Goal: Information Seeking & Learning: Compare options

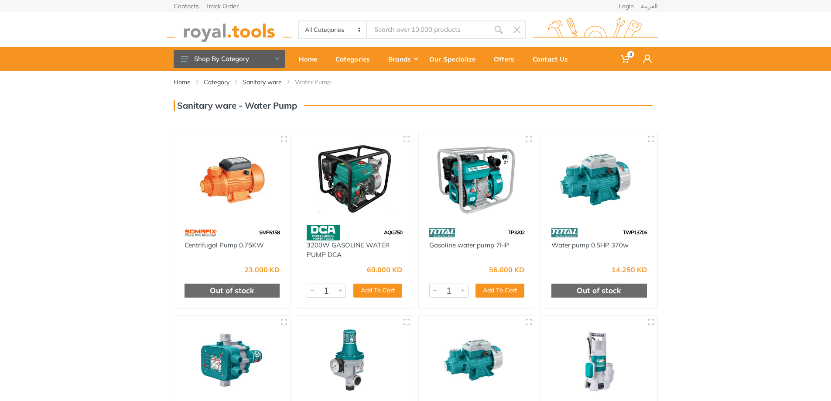
click at [223, 185] on img at bounding box center [232, 178] width 101 height 75
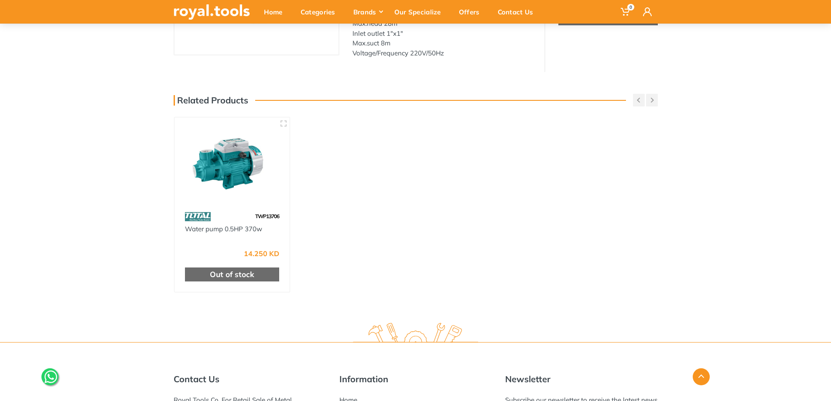
scroll to position [174, 0]
click at [234, 157] on img at bounding box center [232, 162] width 100 height 75
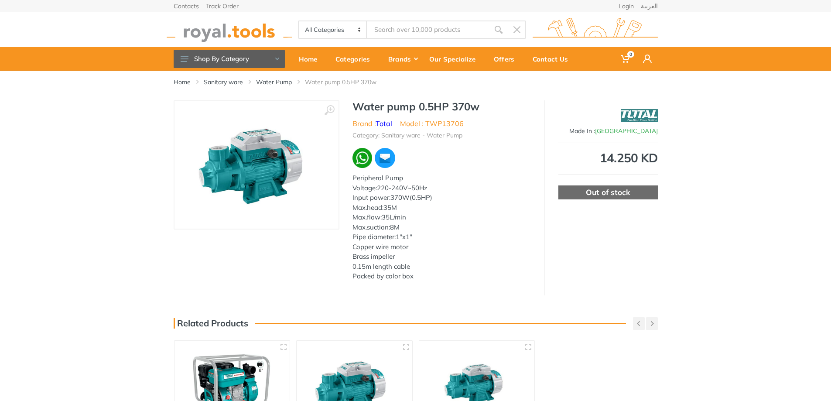
click at [272, 172] on img at bounding box center [256, 165] width 133 height 110
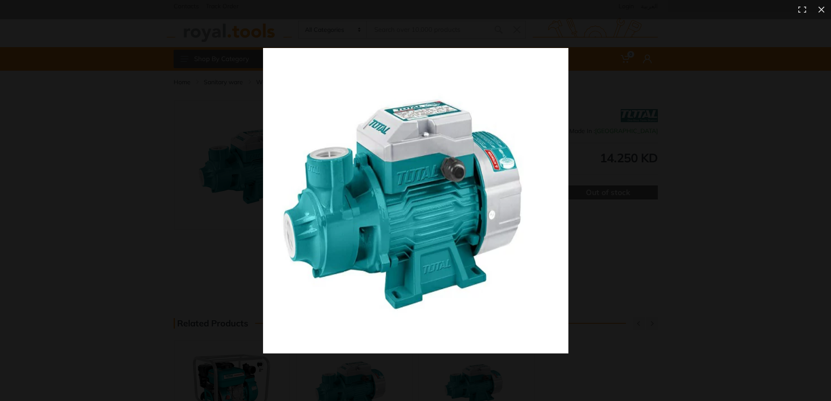
click at [428, 140] on img at bounding box center [415, 200] width 305 height 305
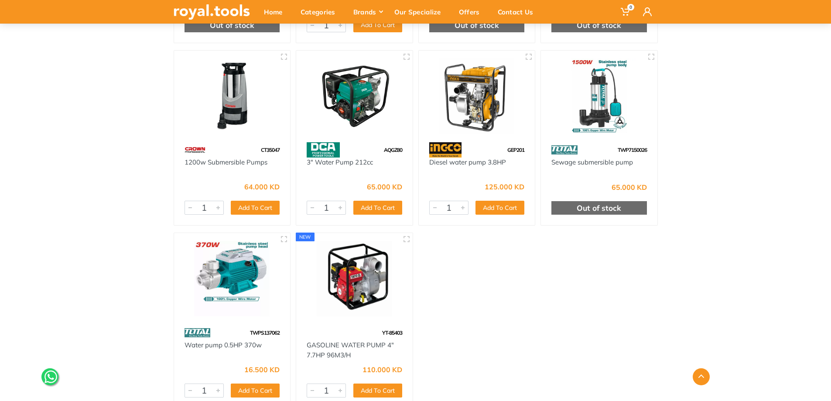
scroll to position [654, 0]
